Goal: Navigation & Orientation: Find specific page/section

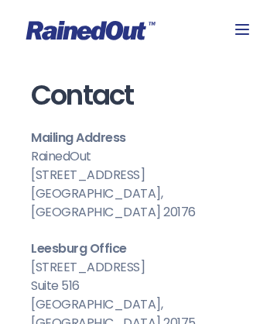
scroll to position [443, 0]
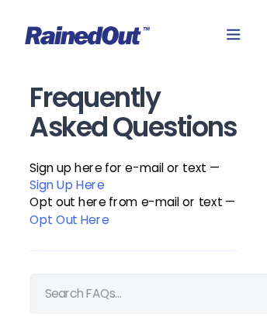
scroll to position [10069, 0]
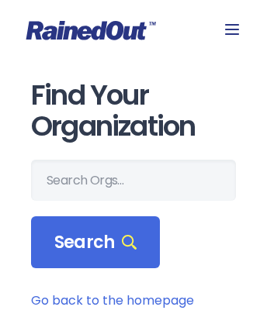
scroll to position [345, 0]
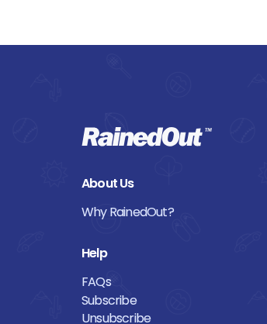
click at [133, 315] on link "Unsubscribe" at bounding box center [133, 318] width 104 height 18
